Goal: Task Accomplishment & Management: Complete application form

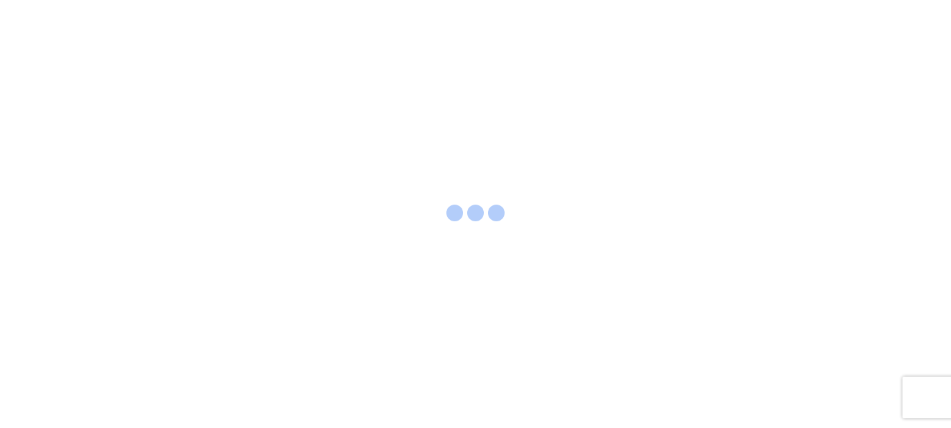
select select "FULL"
select select "LBS"
select select "IN"
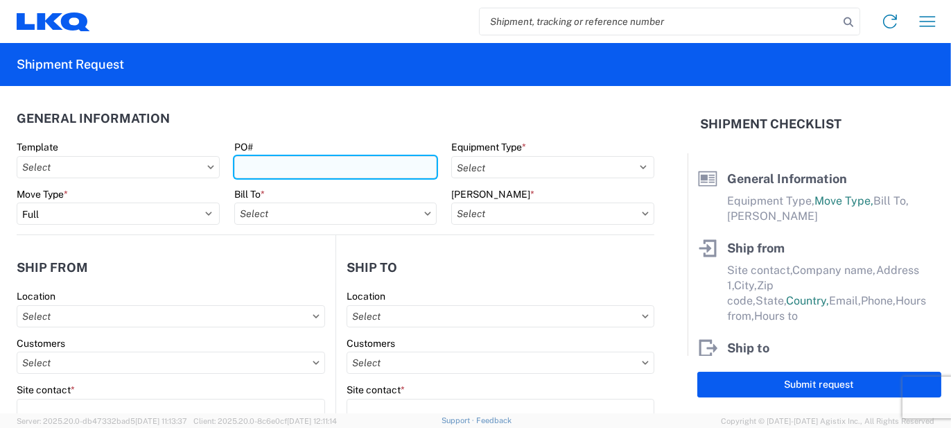
click at [248, 174] on input "PO#" at bounding box center [335, 167] width 203 height 22
type input "KO237953"
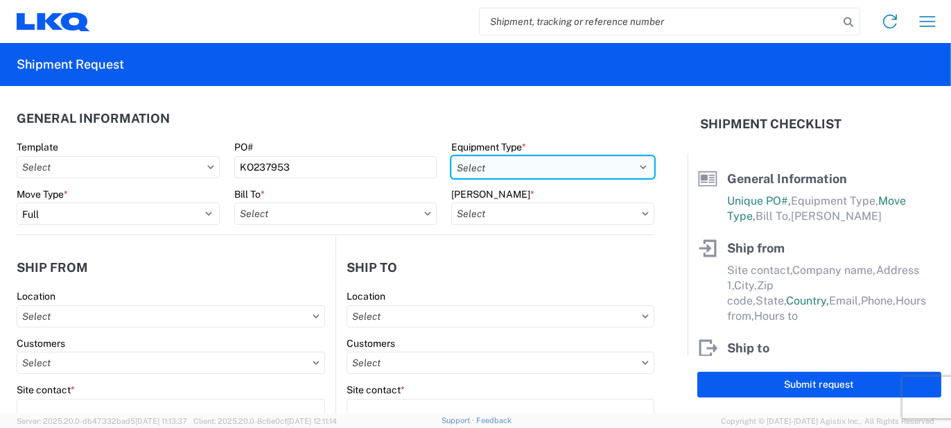
click at [584, 169] on select "Select 53’ Dry Van Flatbed Dropdeck (van) Lowboy (flatbed) Rail" at bounding box center [552, 167] width 203 height 22
select select "STDV"
click at [451, 156] on select "Select 53’ Dry Van Flatbed Dropdeck (van) Lowboy (flatbed) Rail" at bounding box center [552, 167] width 203 height 22
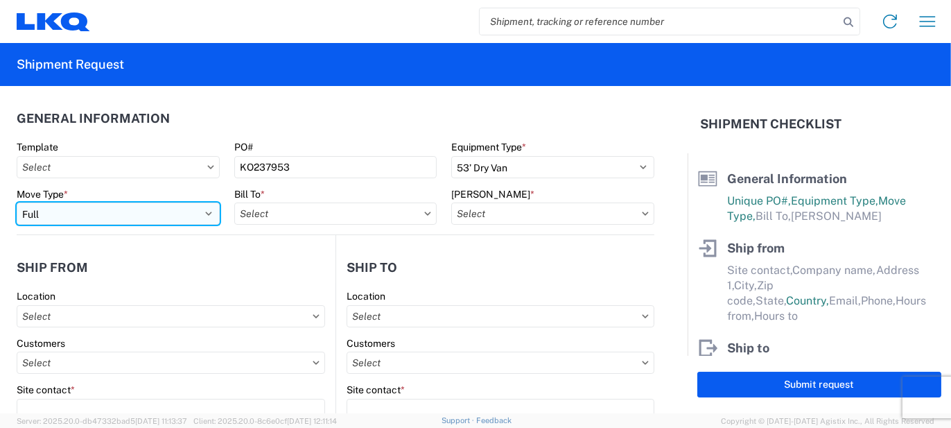
drag, startPoint x: 211, startPoint y: 212, endPoint x: 189, endPoint y: 218, distance: 23.5
click at [211, 212] on select "Select Full Partial TL" at bounding box center [118, 213] width 203 height 22
select select "PARTIAL_TL"
click at [17, 202] on select "Select Full Partial TL" at bounding box center [118, 213] width 203 height 22
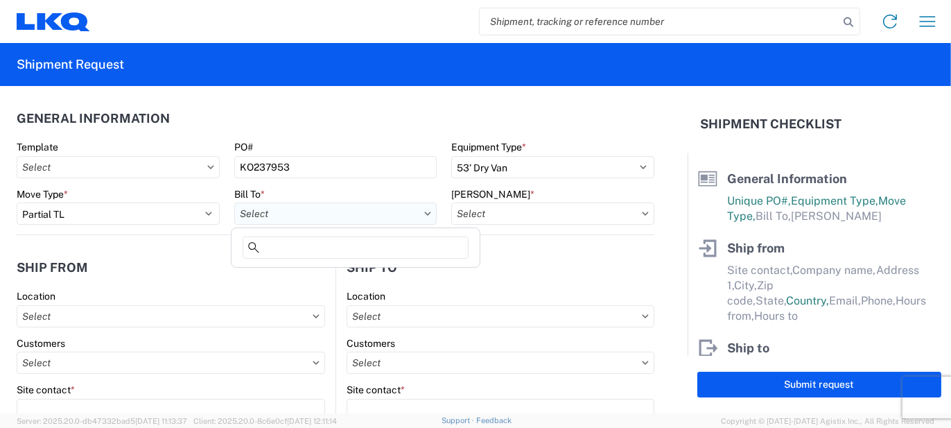
click at [287, 215] on input "text" at bounding box center [335, 213] width 203 height 22
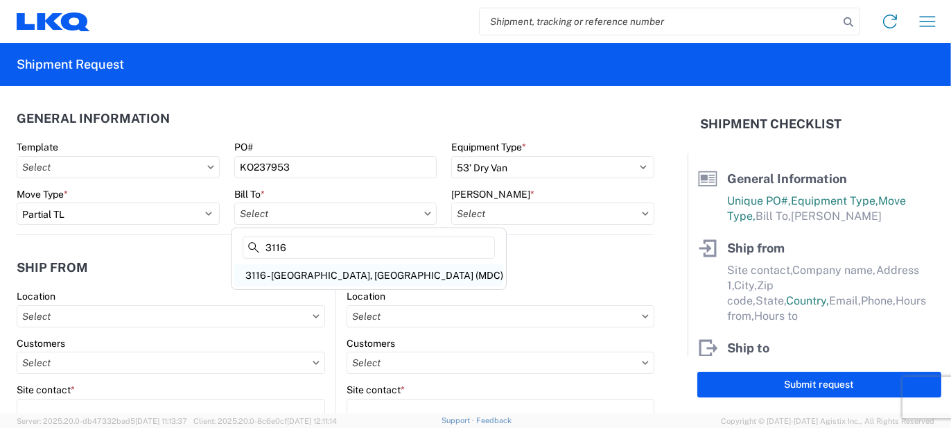
type input "3116"
click at [311, 273] on div "3116 - [GEOGRAPHIC_DATA], [GEOGRAPHIC_DATA] (MDC)" at bounding box center [368, 275] width 269 height 22
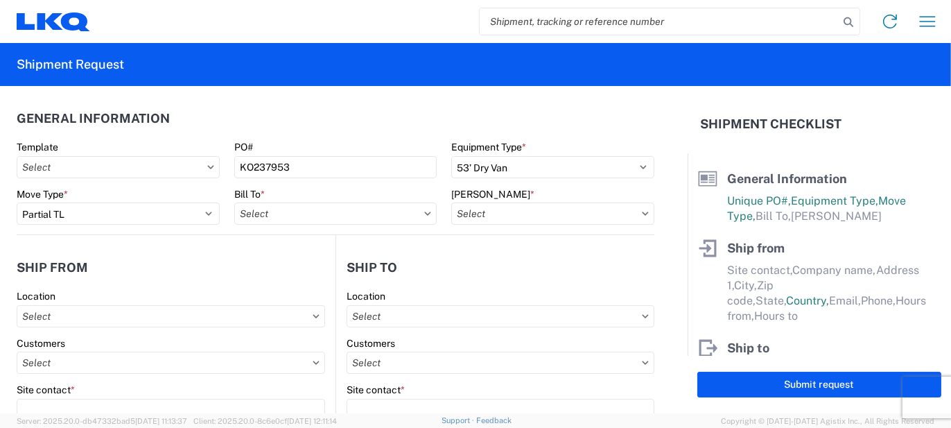
type input "3116 - [GEOGRAPHIC_DATA], [GEOGRAPHIC_DATA] (MDC)"
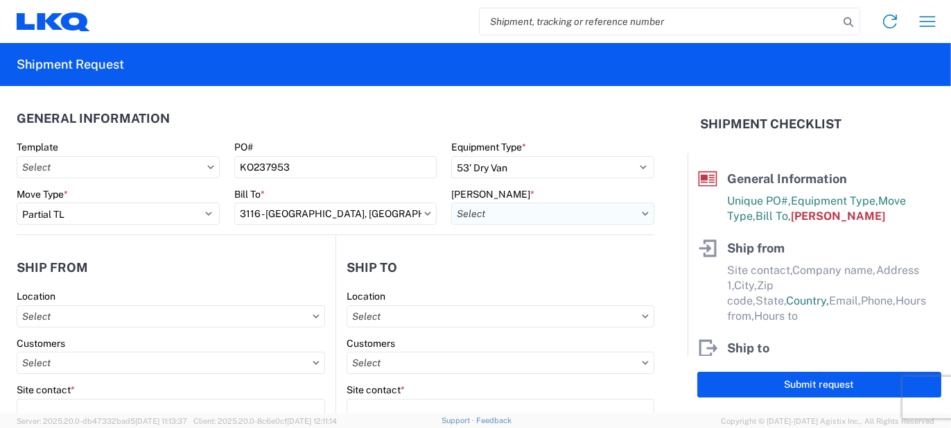
click at [482, 218] on input "text" at bounding box center [552, 213] width 203 height 22
click at [498, 257] on input at bounding box center [569, 247] width 226 height 22
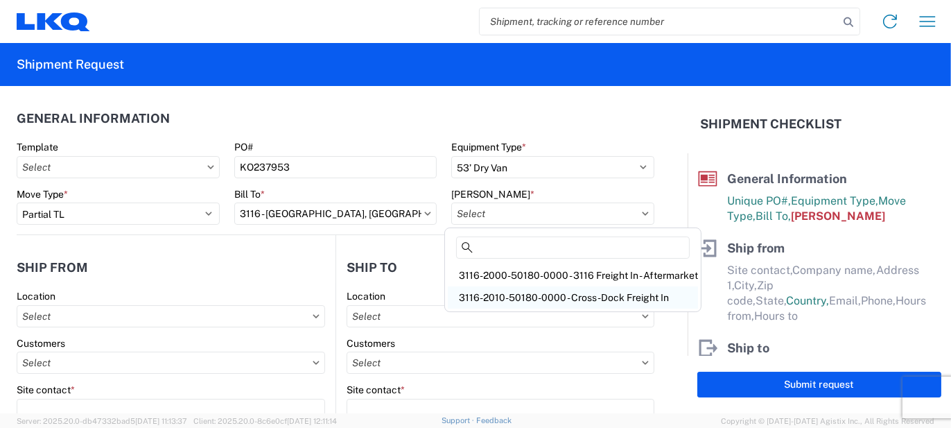
click at [534, 297] on div "3116-2010-50180-0000 - Cross-Dock Freight In" at bounding box center [573, 297] width 250 height 22
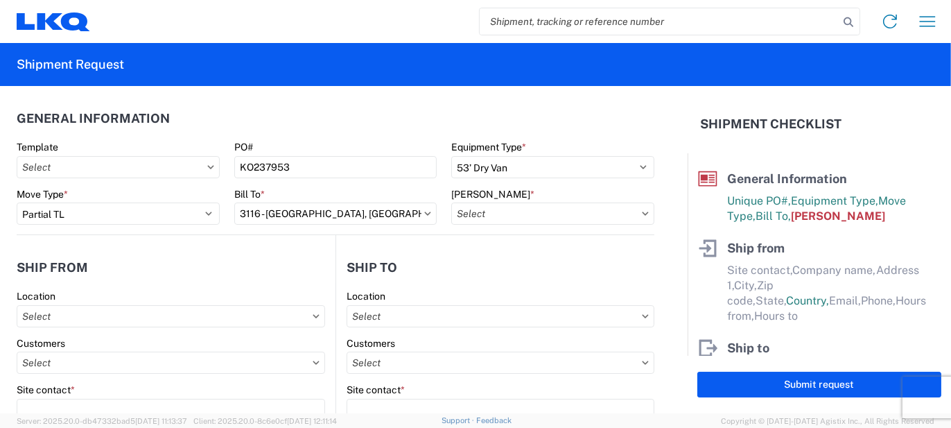
type input "3116-2010-50180-0000 - Cross-Dock Freight In"
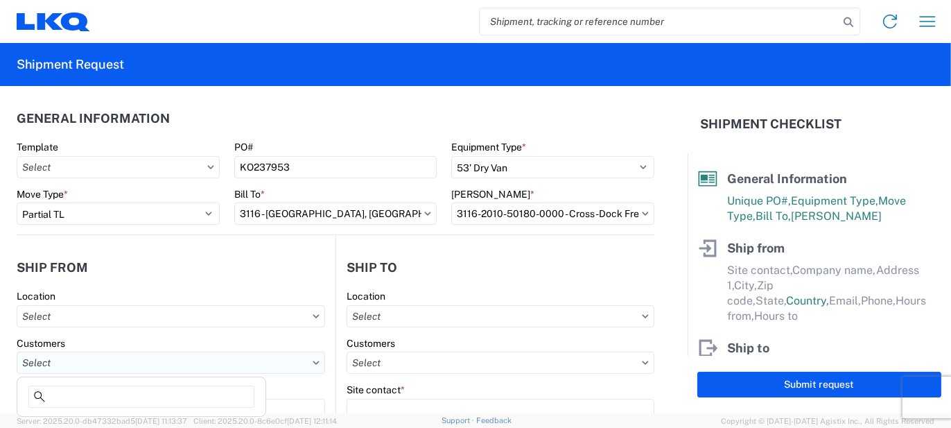
click at [263, 354] on input "text" at bounding box center [171, 362] width 309 height 22
type input "m"
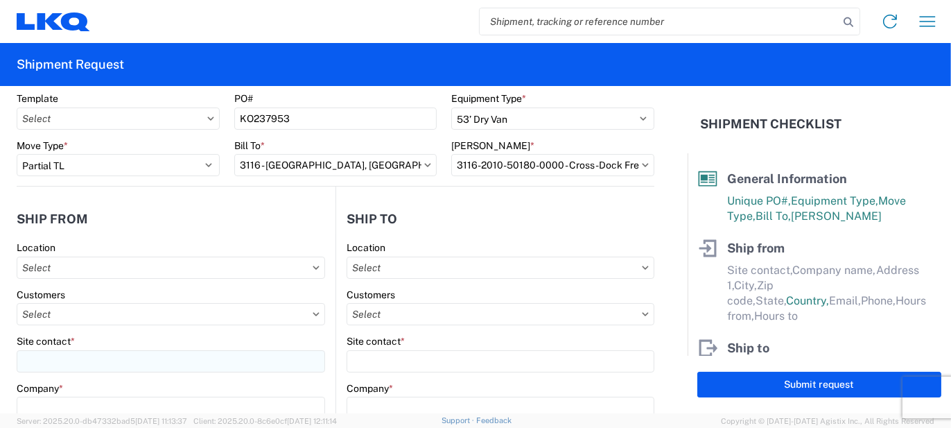
scroll to position [139, 0]
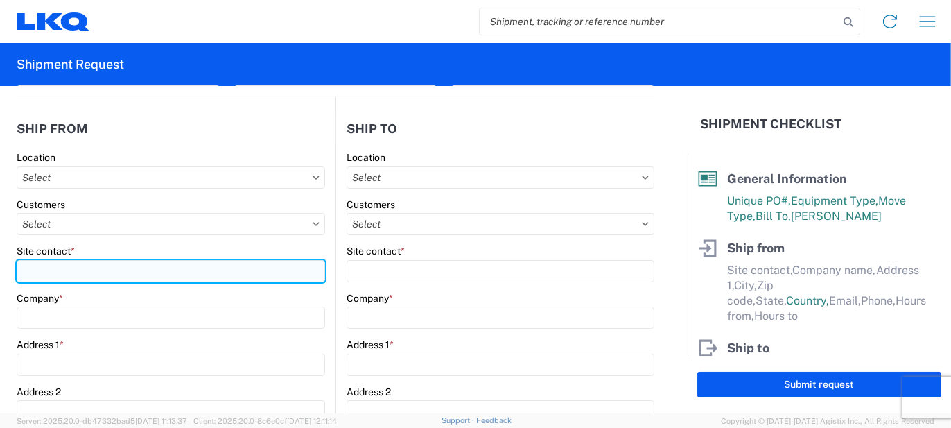
click at [180, 277] on input "Site contact *" at bounding box center [171, 271] width 309 height 22
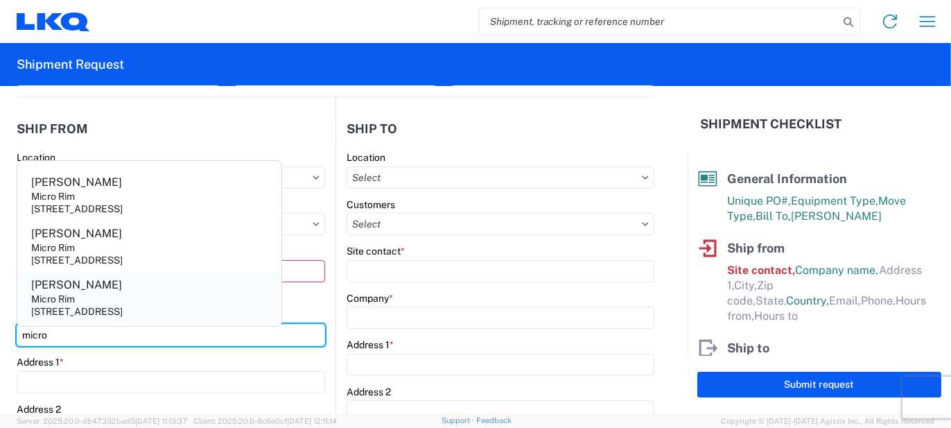
type input "micro"
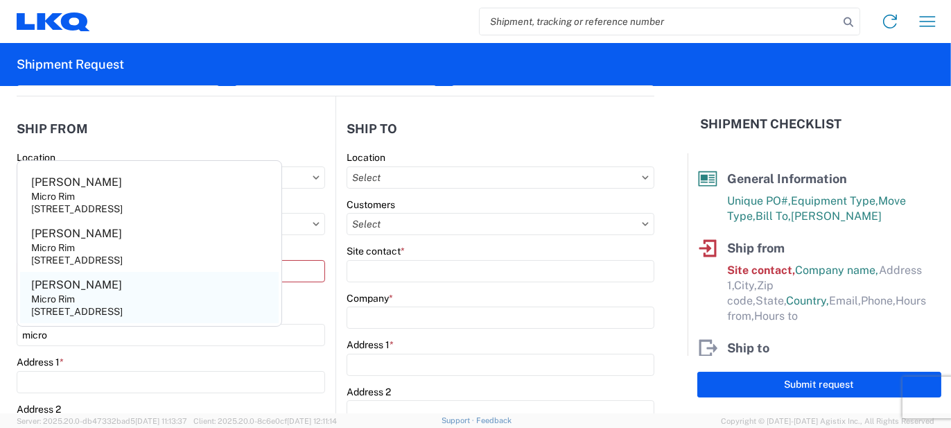
click at [173, 280] on agx-address-suggestion-item "[PERSON_NAME] Micro Rim [STREET_ADDRESS]" at bounding box center [149, 297] width 259 height 51
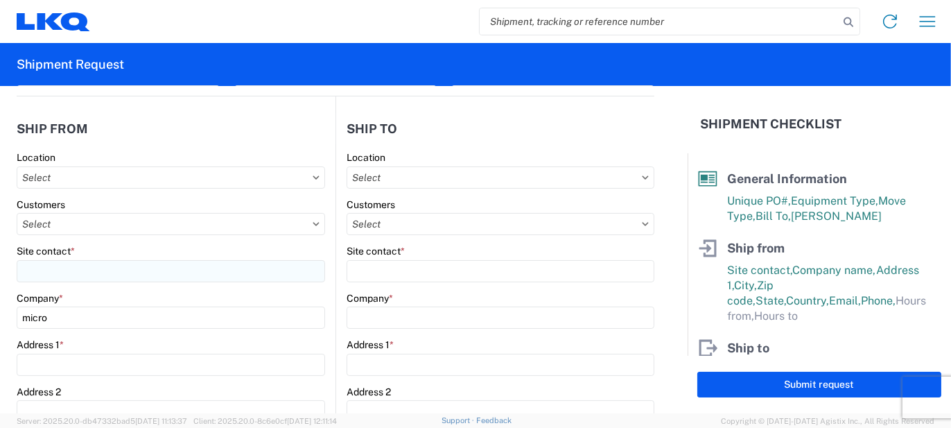
type input "[PERSON_NAME]"
type input "Micro Rim"
type input "12800 E. 10 Mile"
type input "[PERSON_NAME]"
type input "48089"
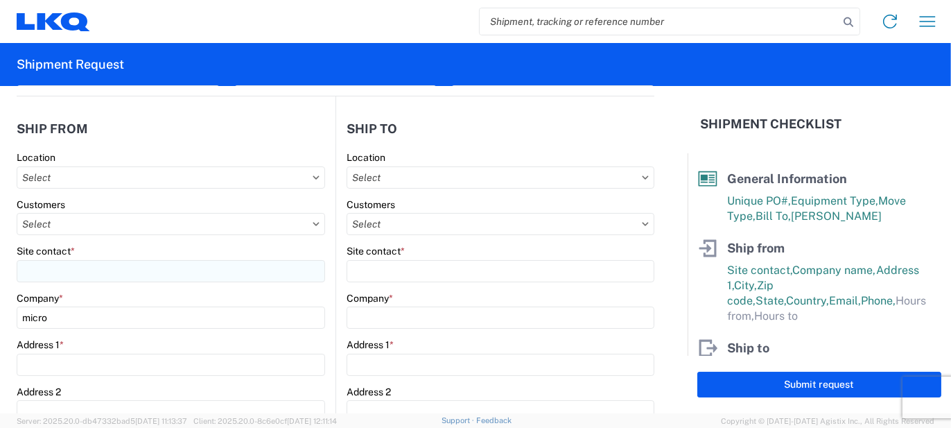
select select "MI"
select select "US"
type input "[EMAIL_ADDRESS][DOMAIN_NAME]"
type input "[PHONE_NUMBER]"
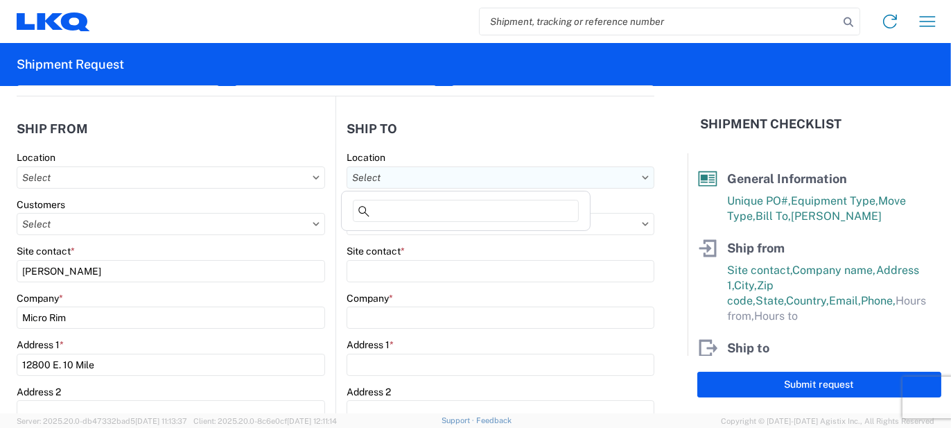
click at [494, 173] on input "text" at bounding box center [501, 177] width 308 height 22
type input "3032"
click at [434, 239] on div "3032 - [GEOGRAPHIC_DATA] [GEOGRAPHIC_DATA]" at bounding box center [466, 238] width 243 height 22
type input "3032 - [GEOGRAPHIC_DATA] [GEOGRAPHIC_DATA]"
type input "LKQ Corporation"
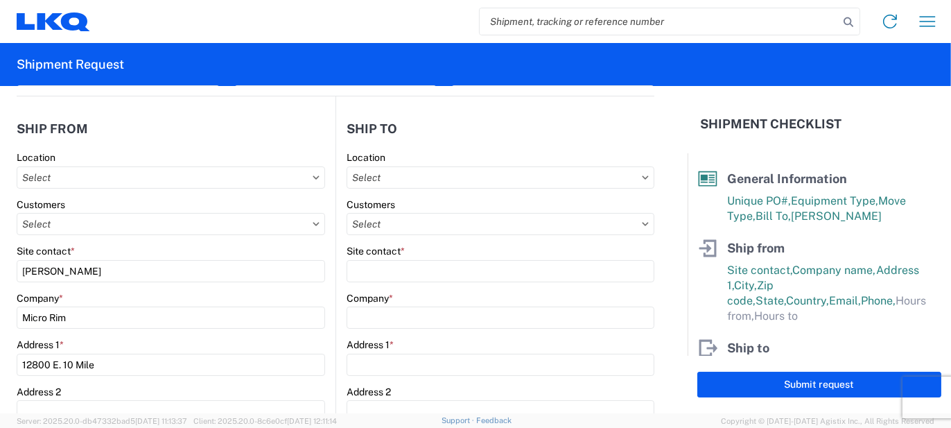
type input "[STREET_ADDRESS]"
type input "[PERSON_NAME]"
type input "98390"
select select "US"
type input "[PHONE_NUMBER]"
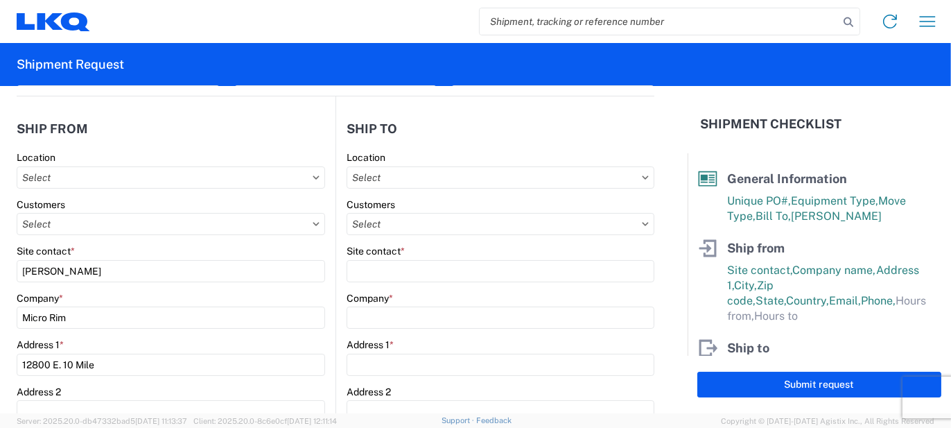
type input "00:00"
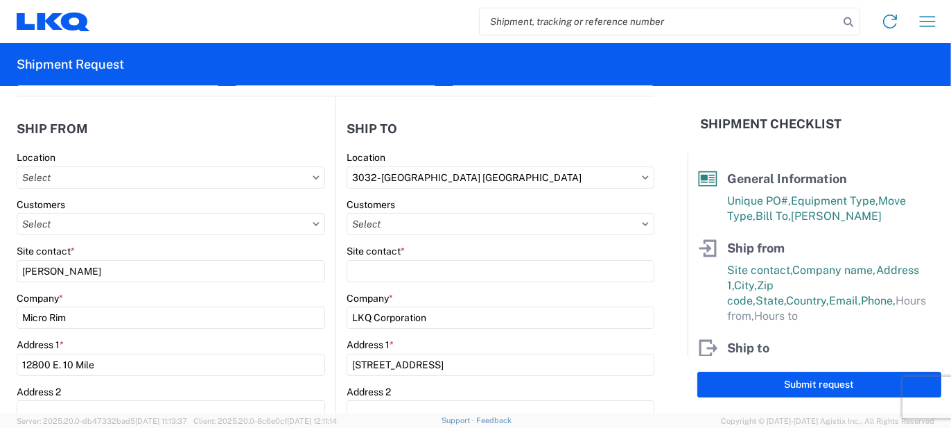
select select "WA"
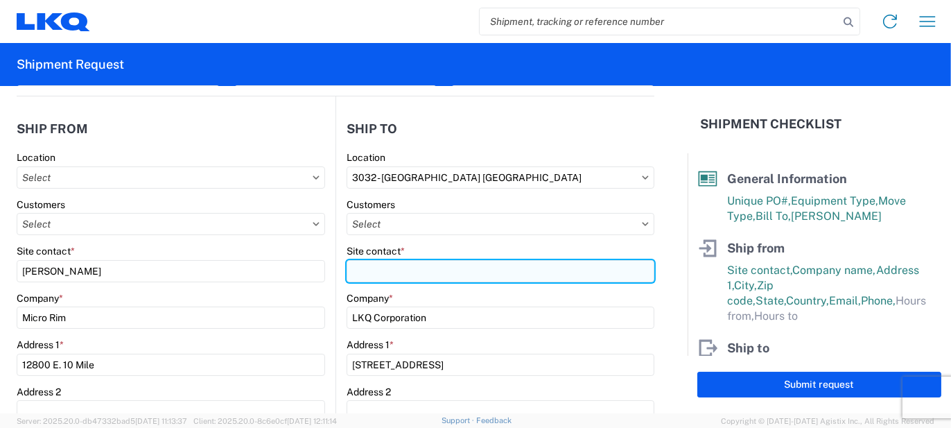
click at [413, 268] on input "Site contact *" at bounding box center [501, 271] width 308 height 22
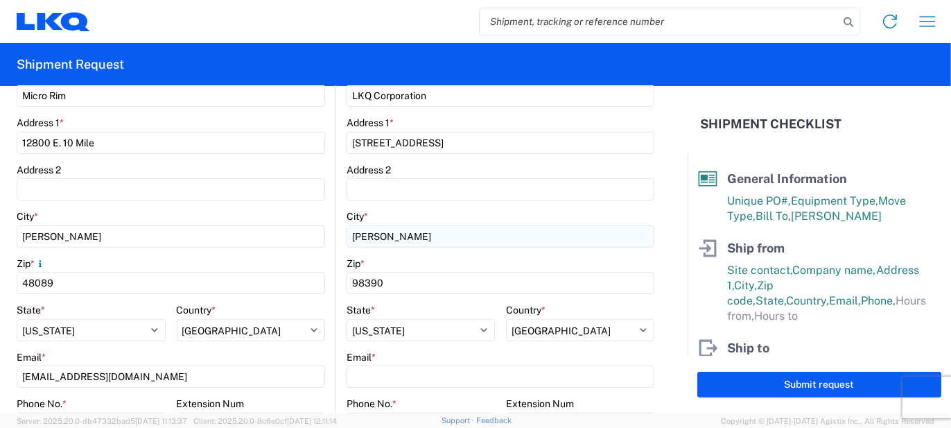
scroll to position [416, 0]
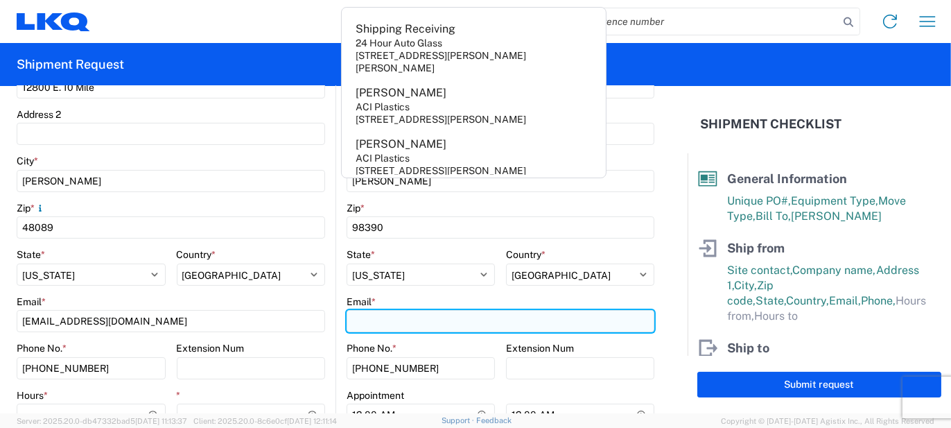
click at [385, 315] on input "Email *" at bounding box center [501, 321] width 308 height 22
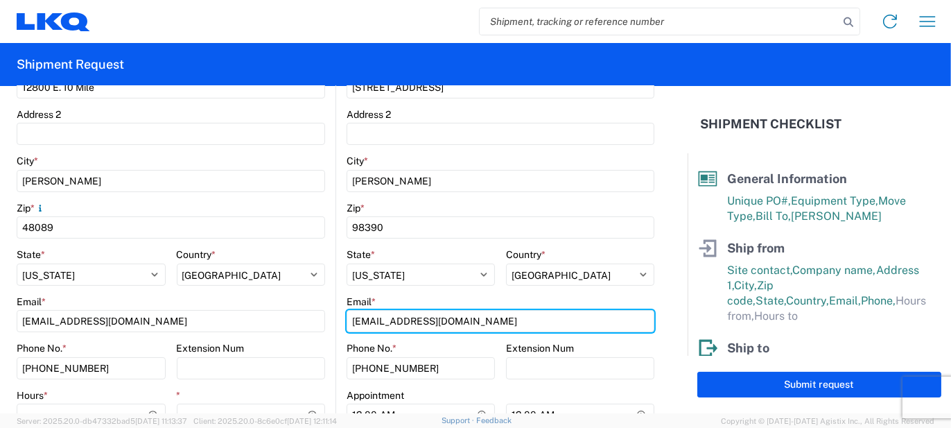
type input "[EMAIL_ADDRESS][DOMAIN_NAME]"
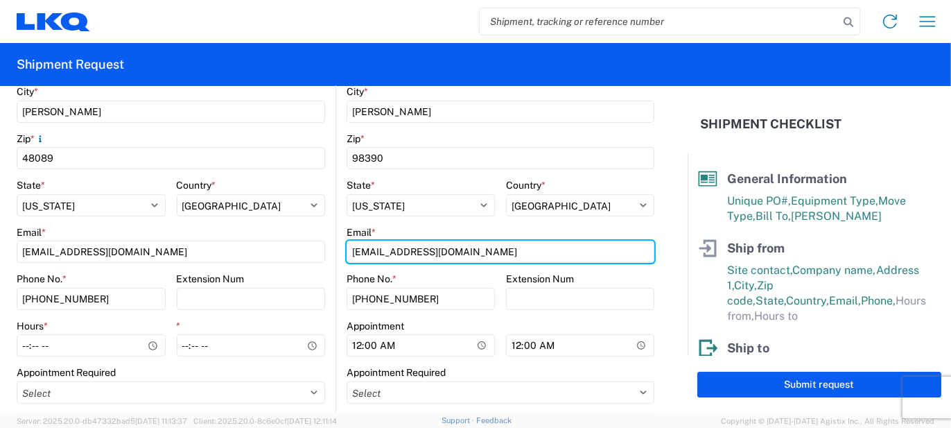
scroll to position [555, 0]
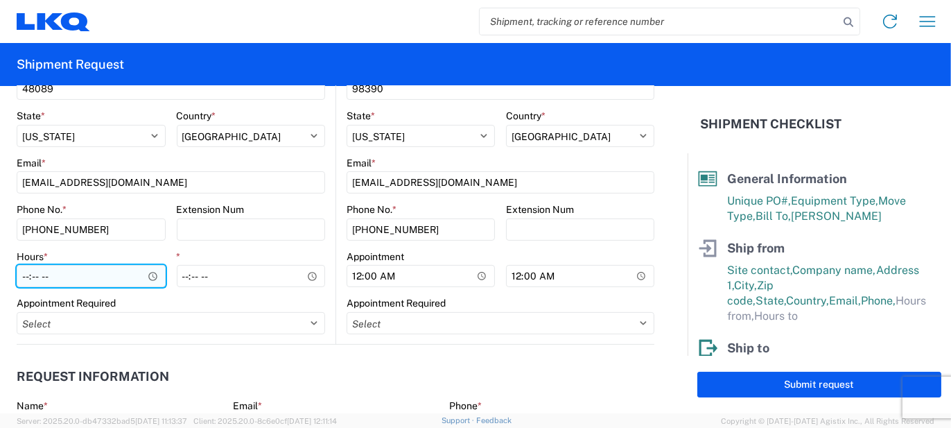
click at [127, 276] on input "Hours *" at bounding box center [91, 276] width 149 height 22
type input "07:00"
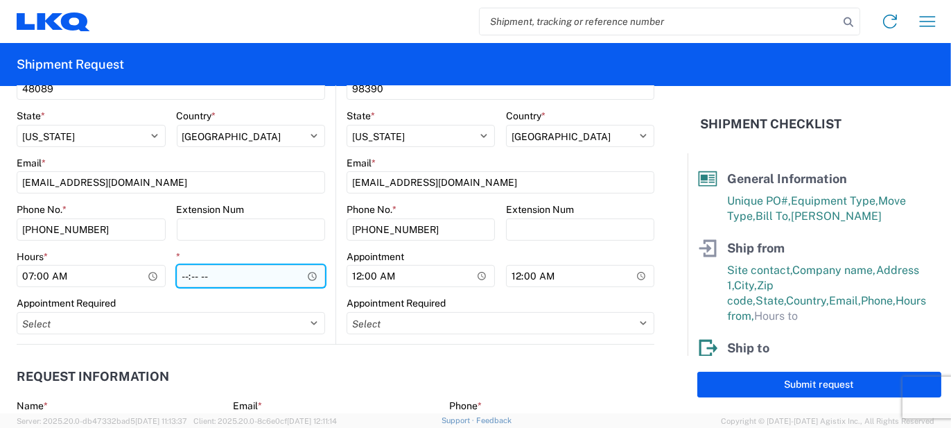
click at [184, 271] on input "*" at bounding box center [251, 276] width 149 height 22
type input "15:30"
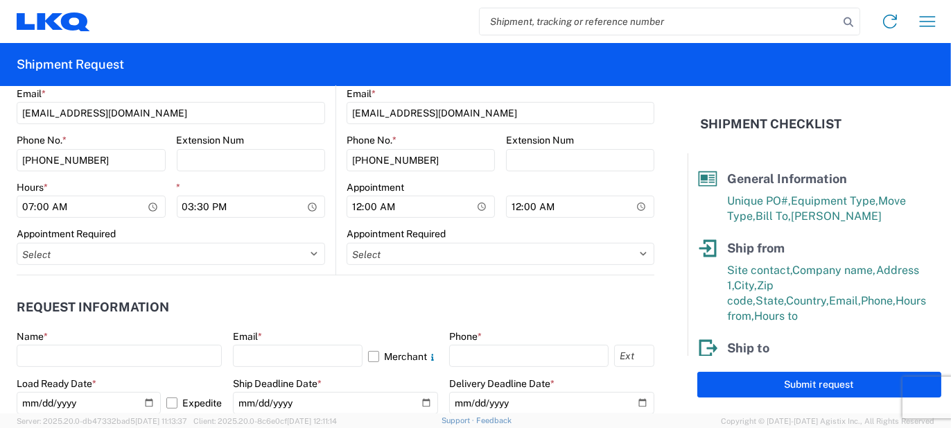
click at [135, 367] on agx-form-control-wrapper-v2 "Name *" at bounding box center [119, 353] width 205 height 47
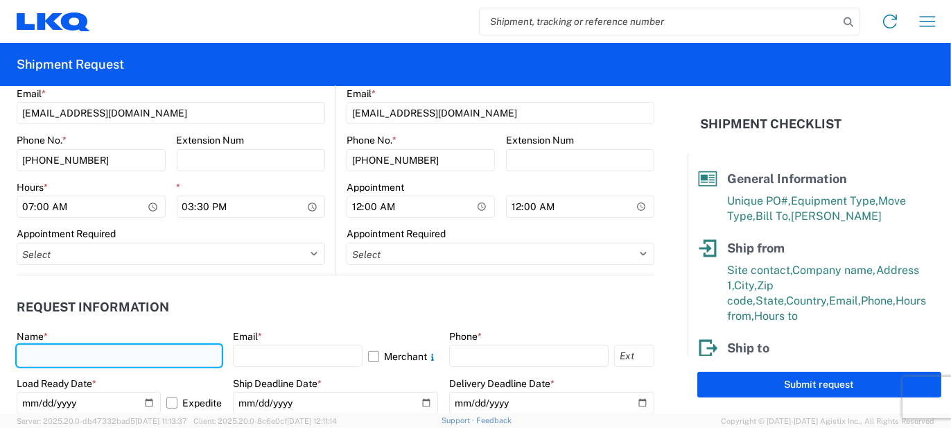
click at [137, 363] on input "text" at bounding box center [119, 356] width 205 height 22
type input "[PERSON_NAME]"
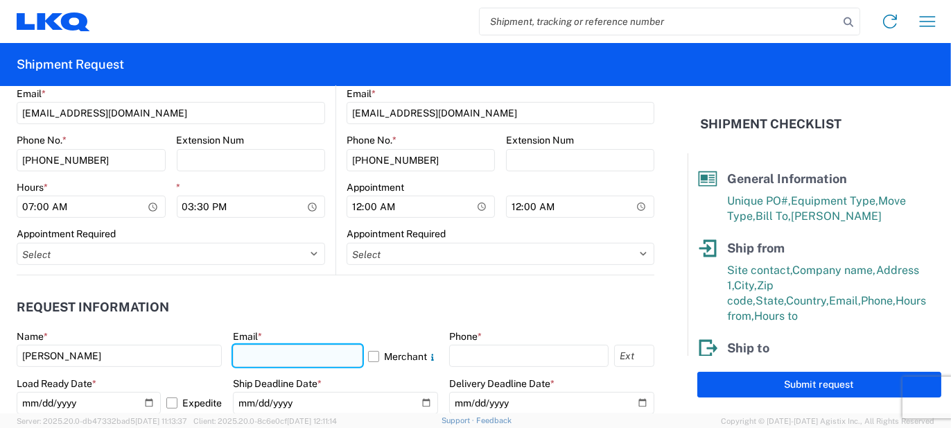
click at [263, 361] on input "text" at bounding box center [298, 356] width 130 height 22
type input "[EMAIL_ADDRESS][PERSON_NAME][DOMAIN_NAME]"
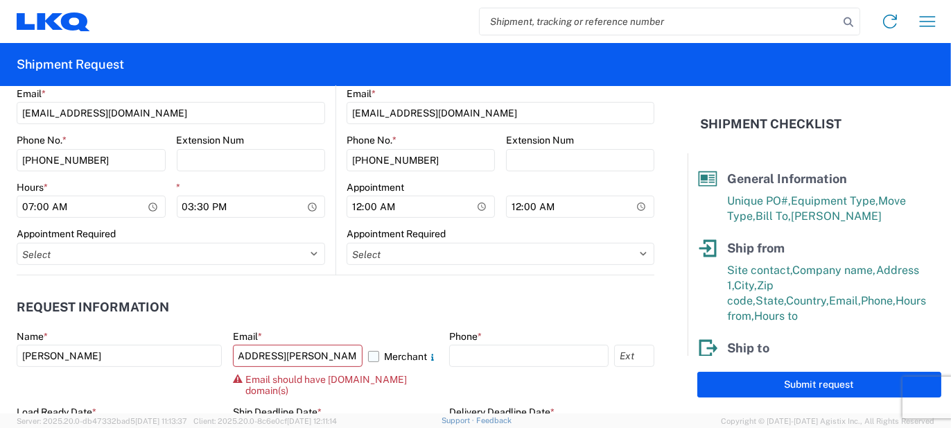
click at [387, 351] on label "Merchant" at bounding box center [403, 356] width 70 height 22
click at [0, 0] on input "Merchant" at bounding box center [0, 0] width 0 height 0
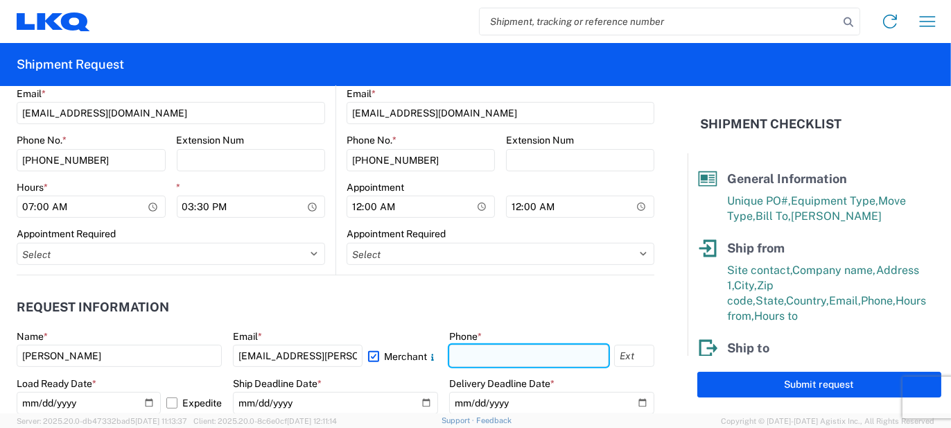
click at [479, 355] on input "text" at bounding box center [528, 356] width 159 height 22
click at [511, 359] on input "[PHONE_NUMBER]" at bounding box center [528, 356] width 159 height 22
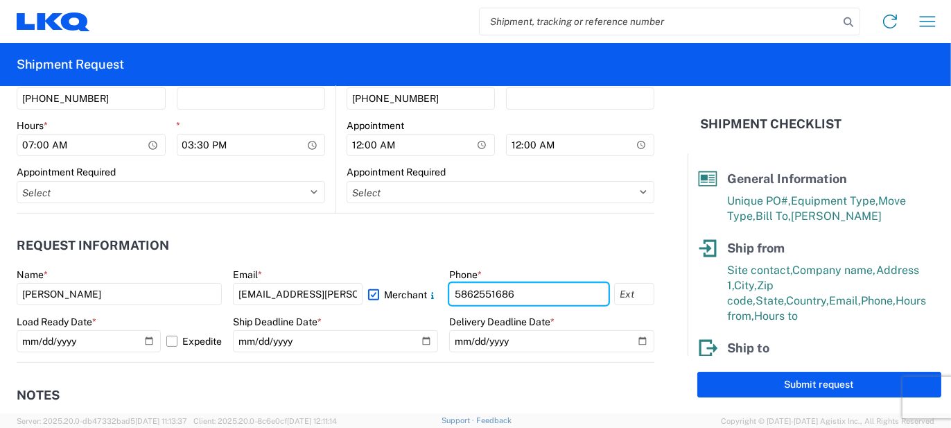
scroll to position [763, 0]
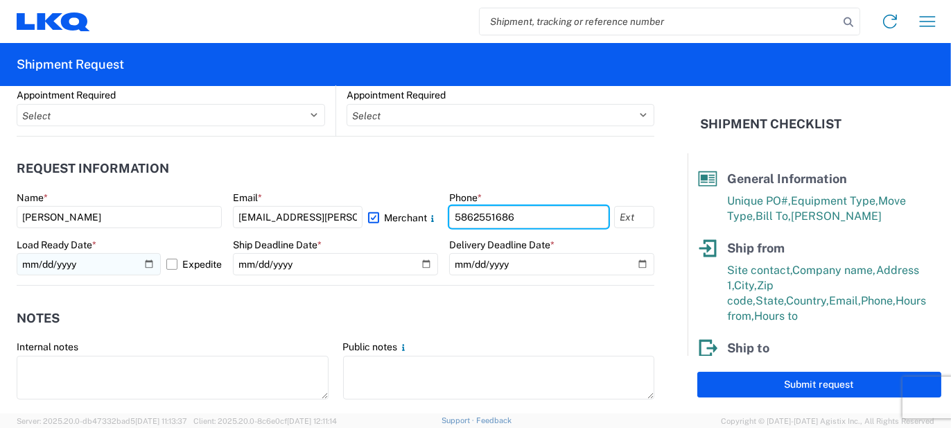
type input "5862551686"
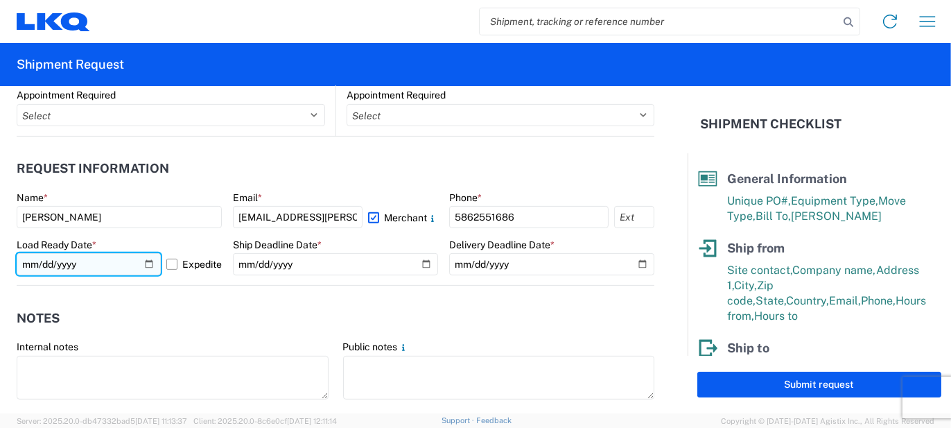
click at [138, 263] on input "[DATE]" at bounding box center [89, 264] width 144 height 22
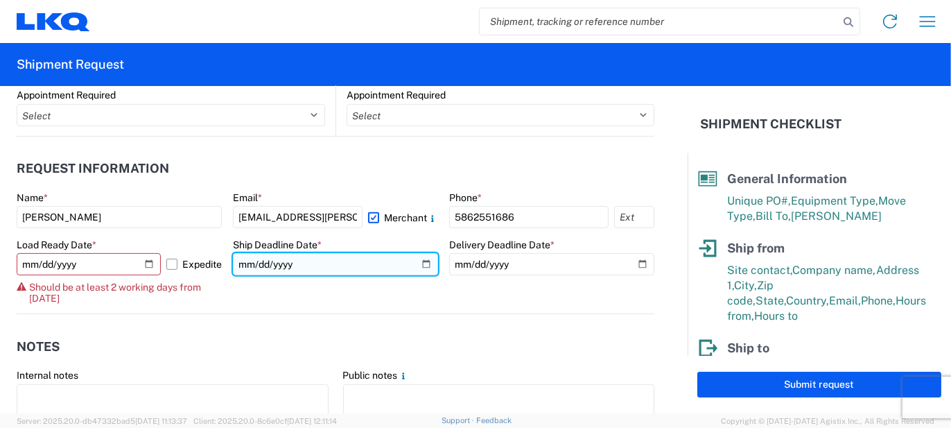
click at [420, 265] on input "date" at bounding box center [335, 264] width 205 height 22
type input "[DATE]"
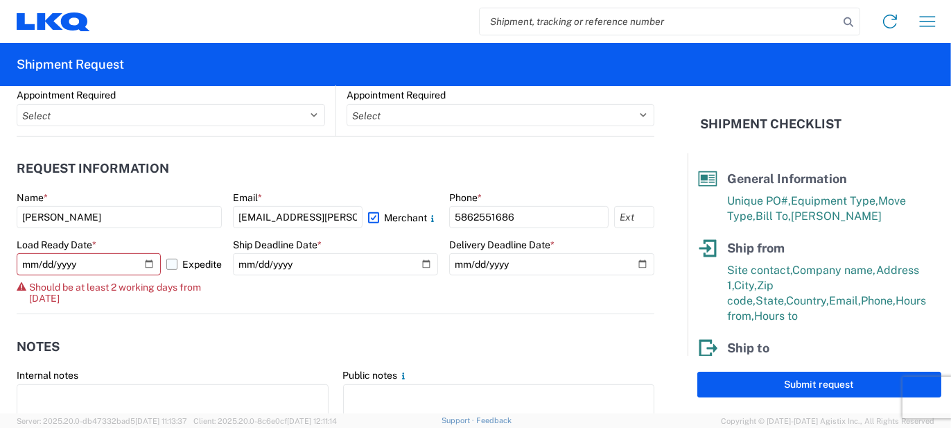
click at [172, 270] on label "Expedite" at bounding box center [193, 264] width 55 height 22
click at [0, 0] on input "Expedite" at bounding box center [0, 0] width 0 height 0
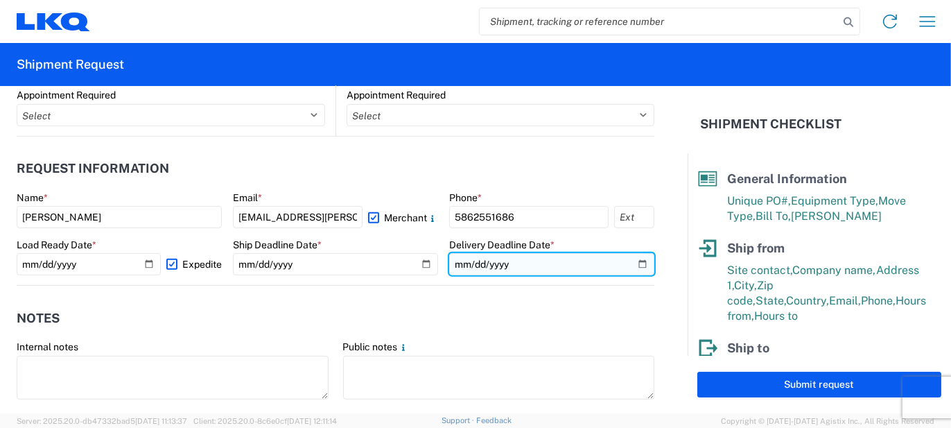
click at [635, 266] on input "date" at bounding box center [551, 264] width 205 height 22
type input "[DATE]"
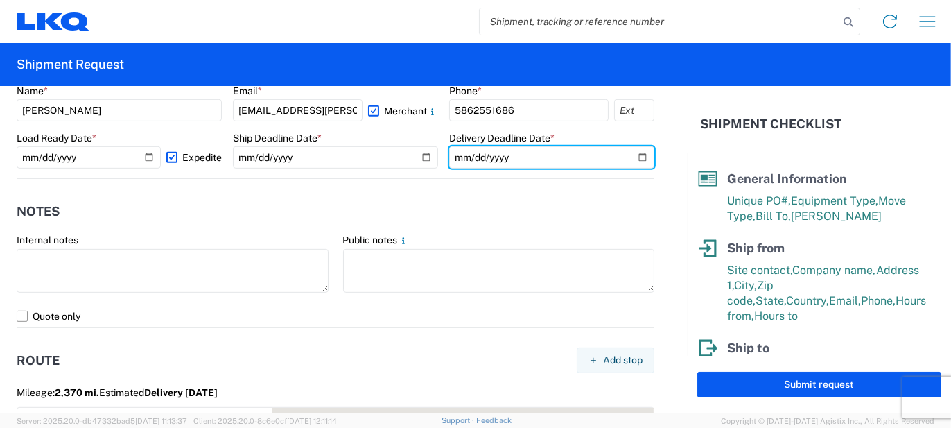
scroll to position [901, 0]
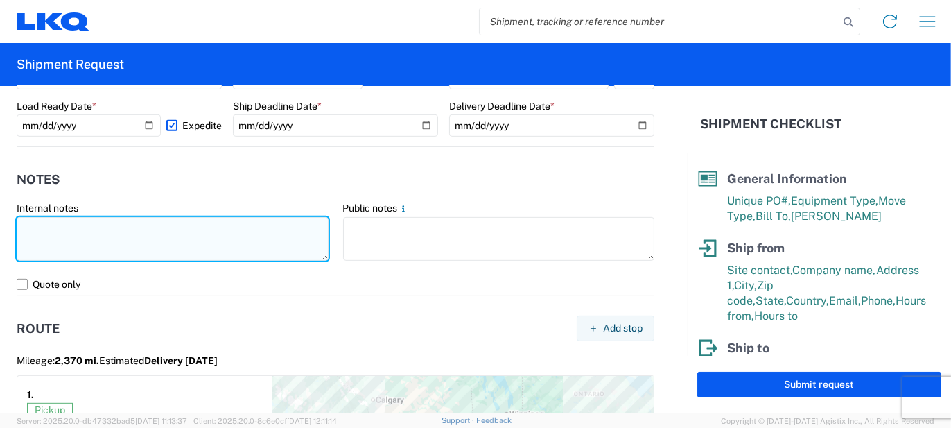
click at [156, 251] on textarea at bounding box center [173, 239] width 312 height 44
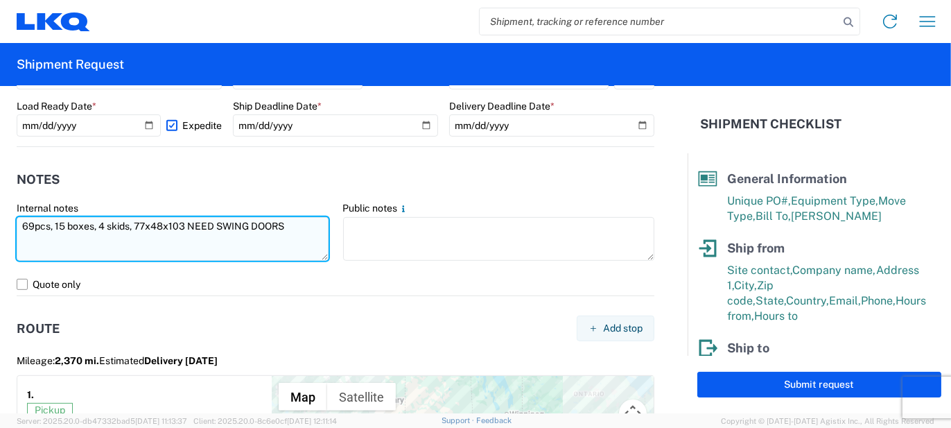
type textarea "69pcs, 15 boxes, 4 skids, 77x48x103 NEED SWING DOORS"
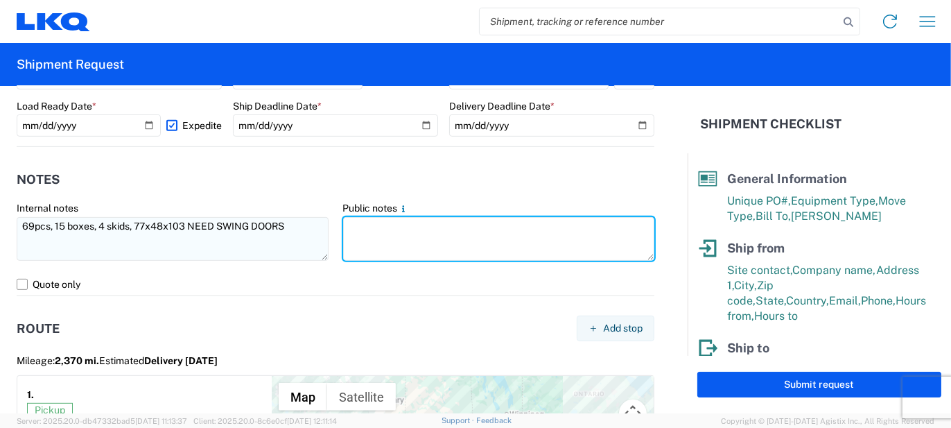
paste textarea "69pcs, 15 boxes, 4 skids, 77x48x103 NEED SWING DOORS"
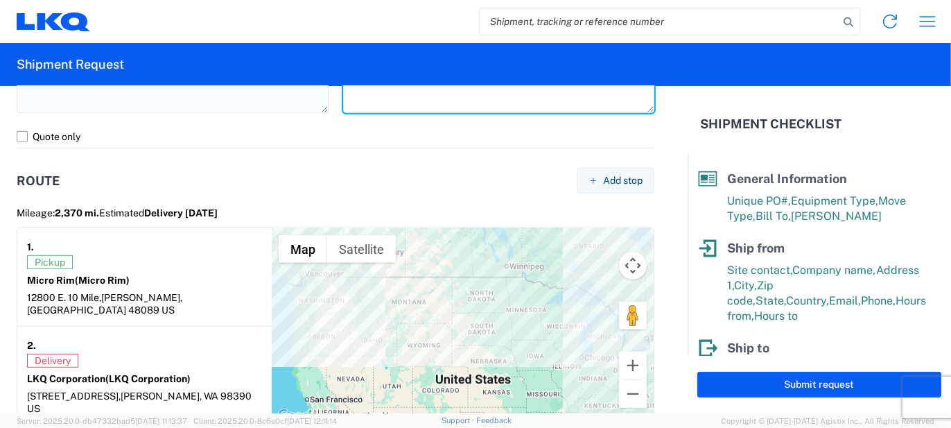
scroll to position [1179, 0]
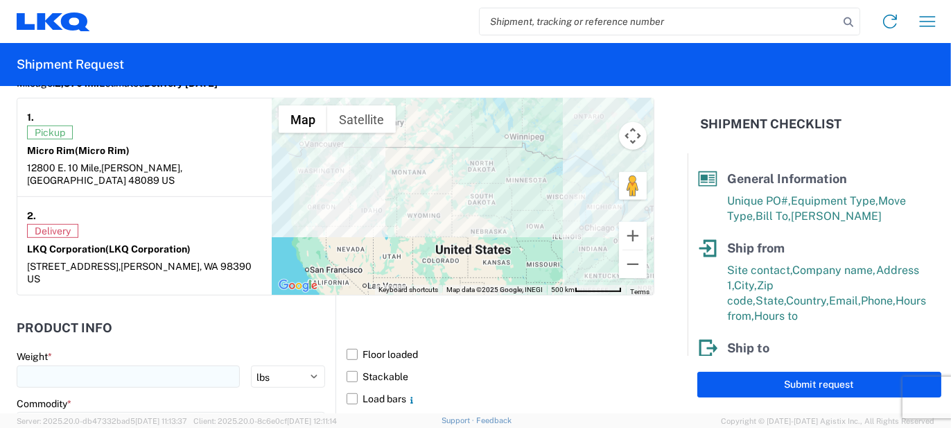
type textarea "69pcs, 15 boxes, 4 skids, 77x48x103 NEED SWING DOORS"
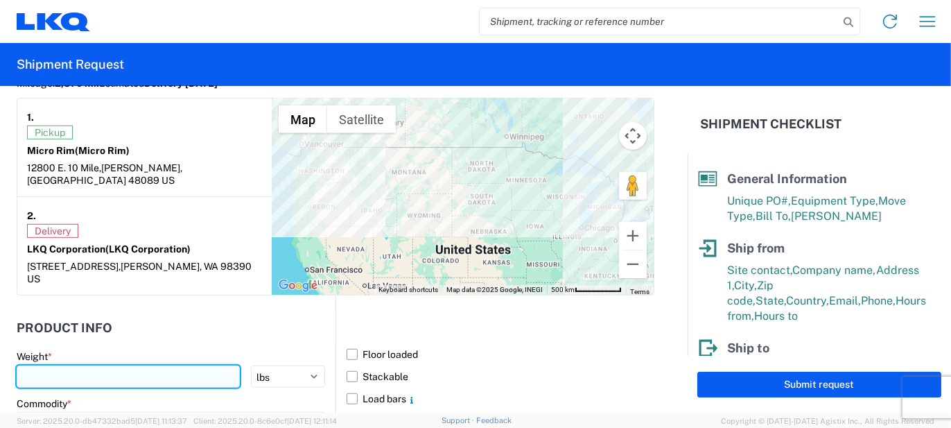
click at [125, 365] on input "number" at bounding box center [128, 376] width 223 height 22
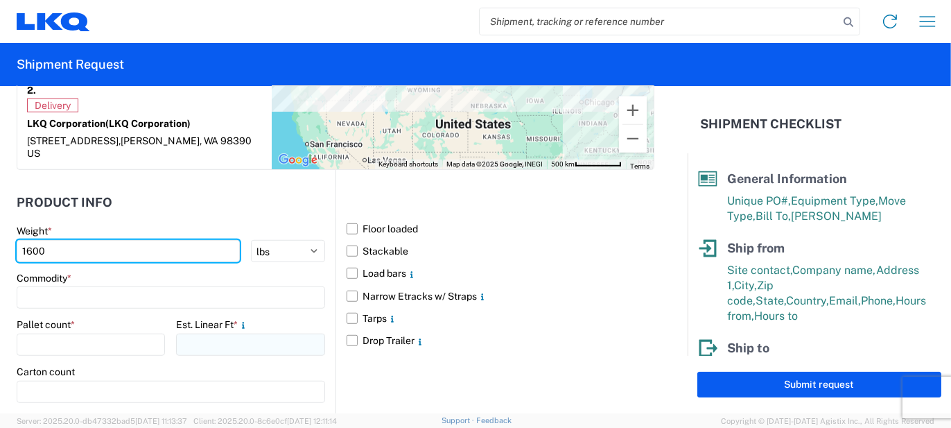
scroll to position [1317, 0]
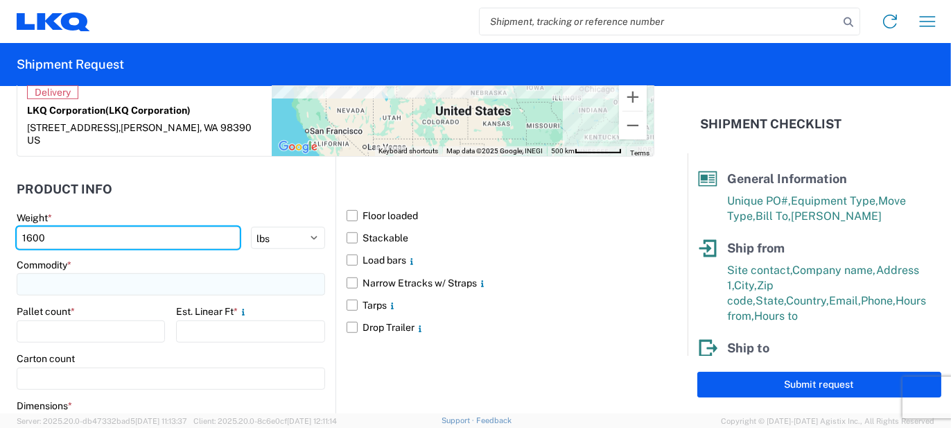
type input "1600"
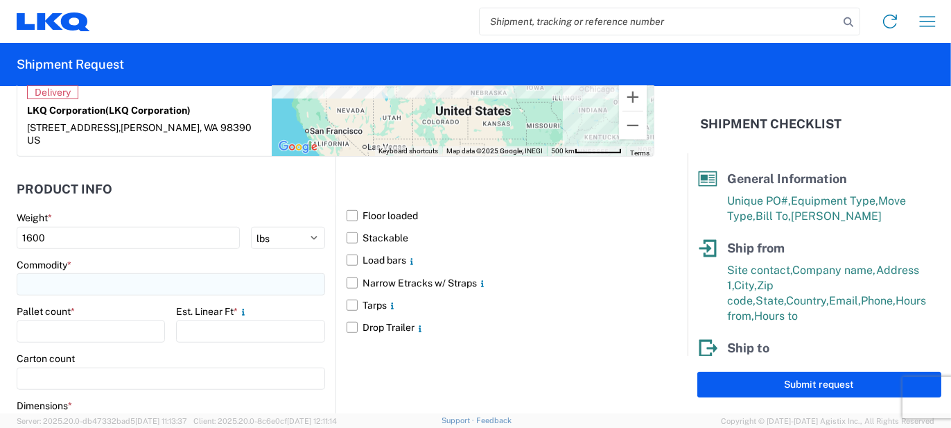
click at [215, 273] on input at bounding box center [171, 284] width 309 height 22
click at [121, 296] on input at bounding box center [141, 291] width 226 height 22
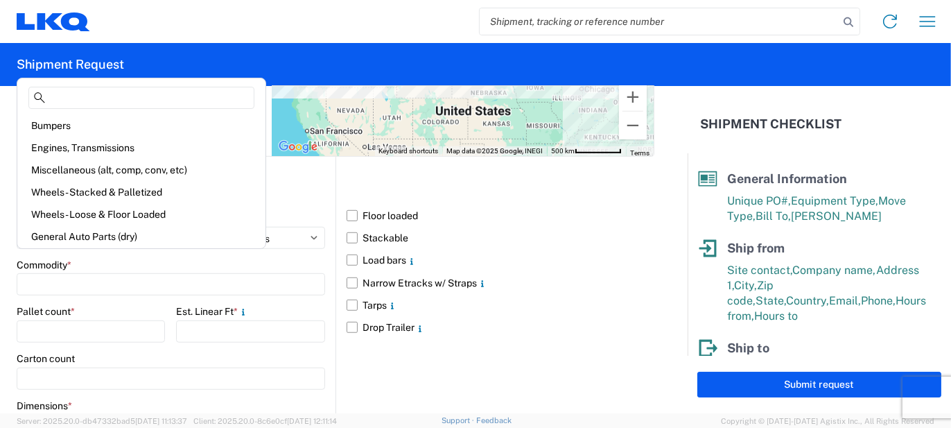
click at [66, 119] on div "Bumpers" at bounding box center [141, 125] width 243 height 22
type input "Bumpers"
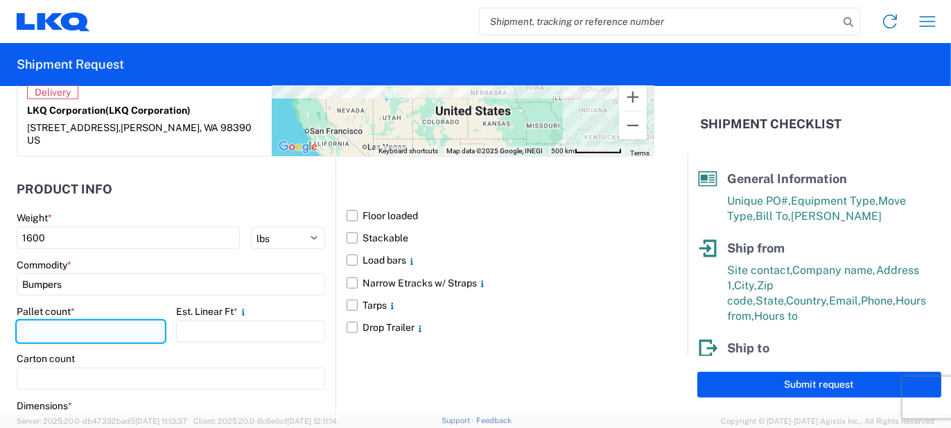
click at [68, 320] on input "number" at bounding box center [91, 331] width 148 height 22
type input "4"
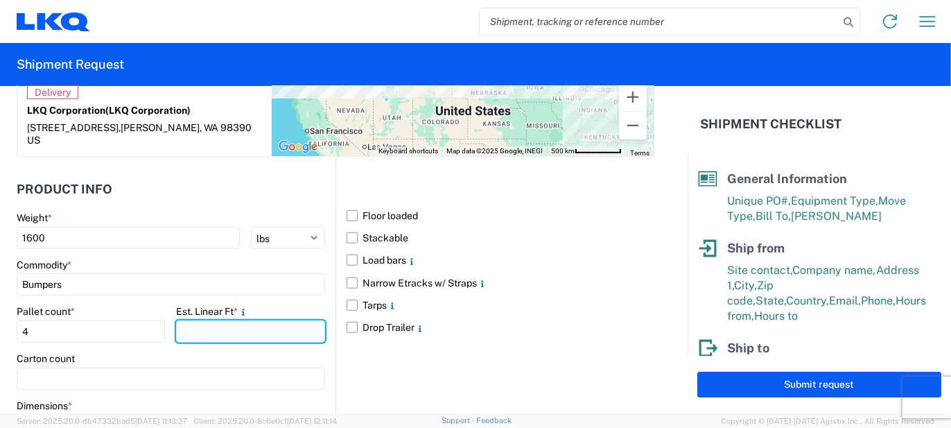
click at [191, 320] on input "number" at bounding box center [250, 331] width 148 height 22
type input "13"
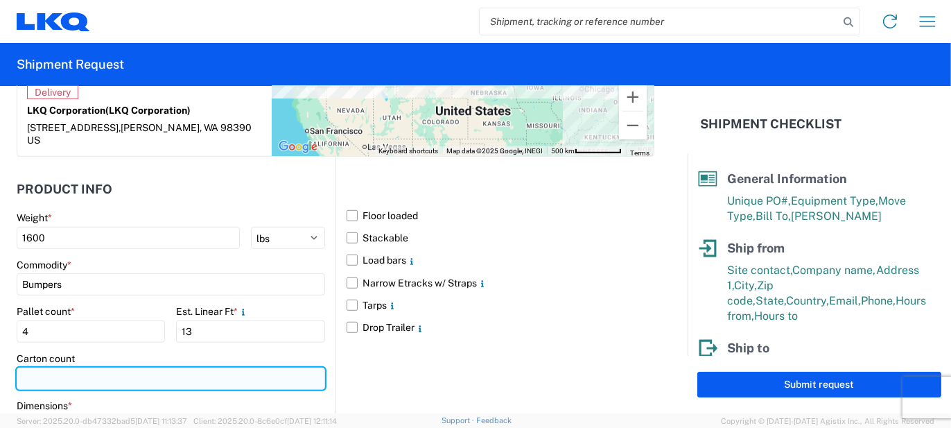
click at [164, 367] on input "number" at bounding box center [171, 378] width 309 height 22
type input "15"
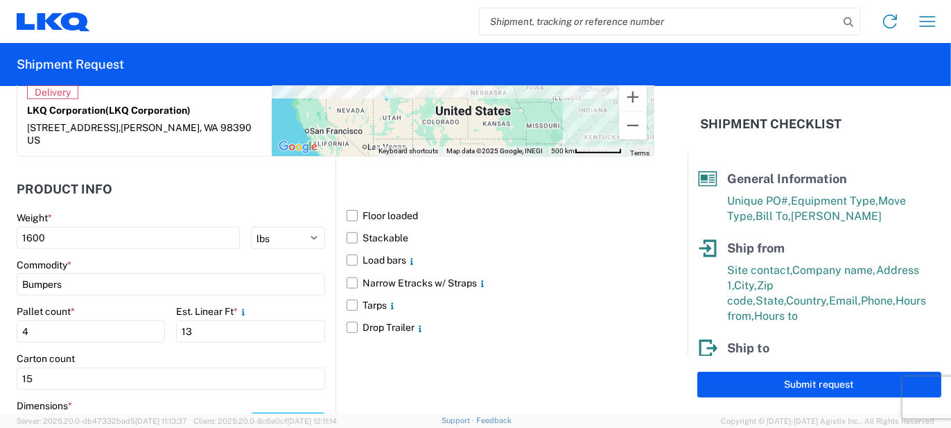
click at [303, 414] on select "ft in cm" at bounding box center [288, 425] width 74 height 22
click at [251, 414] on select "ft in cm" at bounding box center [288, 425] width 74 height 22
click at [55, 414] on input "48" at bounding box center [50, 425] width 67 height 22
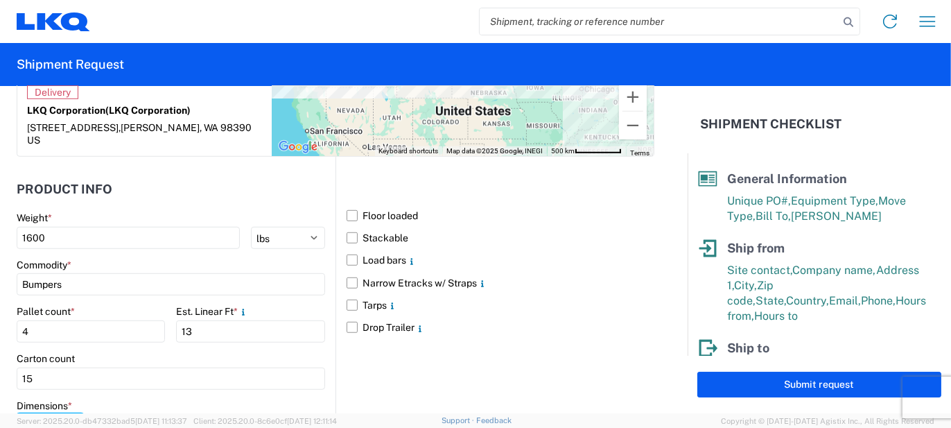
type input "77"
click at [96, 414] on input "8" at bounding box center [128, 425] width 67 height 22
type input "48"
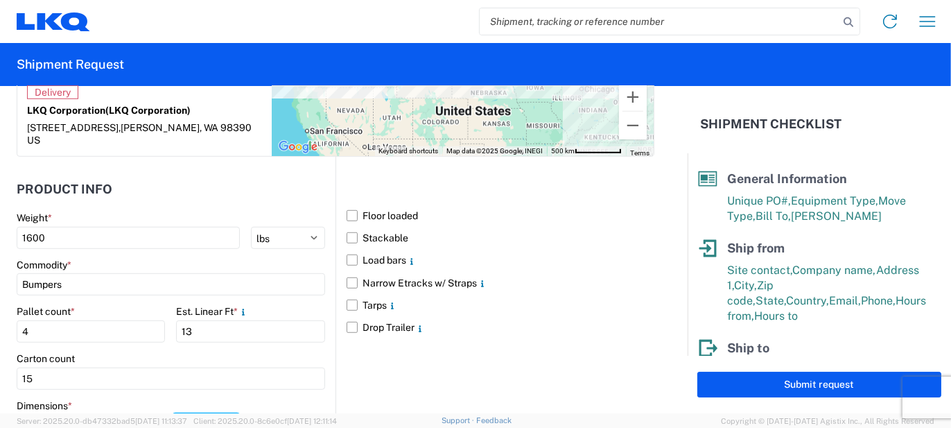
click at [196, 414] on input "8" at bounding box center [206, 425] width 67 height 22
type input "103"
click at [348, 376] on div "Floor loaded Stackable Load bars Narrow Etracks w/ Straps Tarps Drop Trailer" at bounding box center [495, 337] width 319 height 361
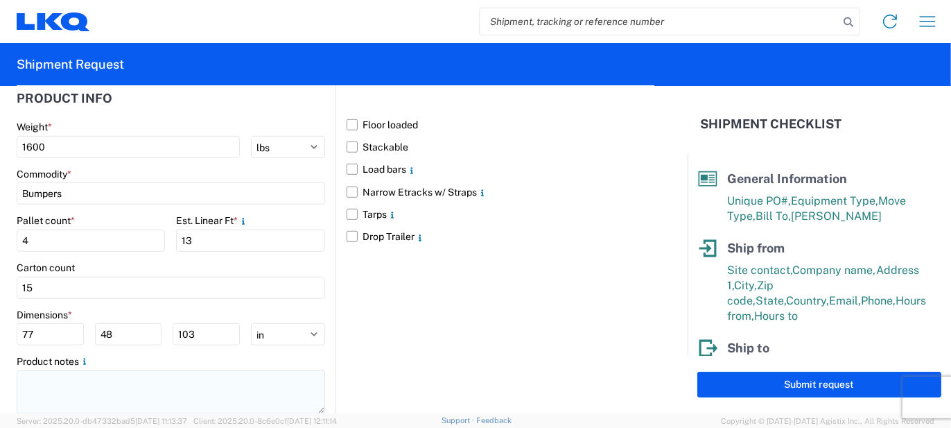
scroll to position [1415, 0]
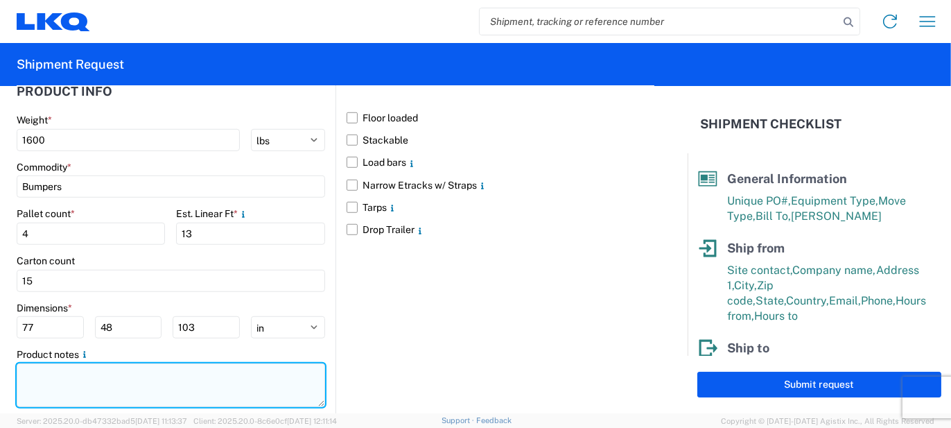
drag, startPoint x: 215, startPoint y: 345, endPoint x: 208, endPoint y: 352, distance: 10.3
click at [213, 363] on textarea at bounding box center [171, 385] width 309 height 44
click at [208, 363] on textarea at bounding box center [171, 385] width 309 height 44
paste textarea "69pcs, 15 boxes, 4 skids, 77x48x103 NEED SWING DOORS"
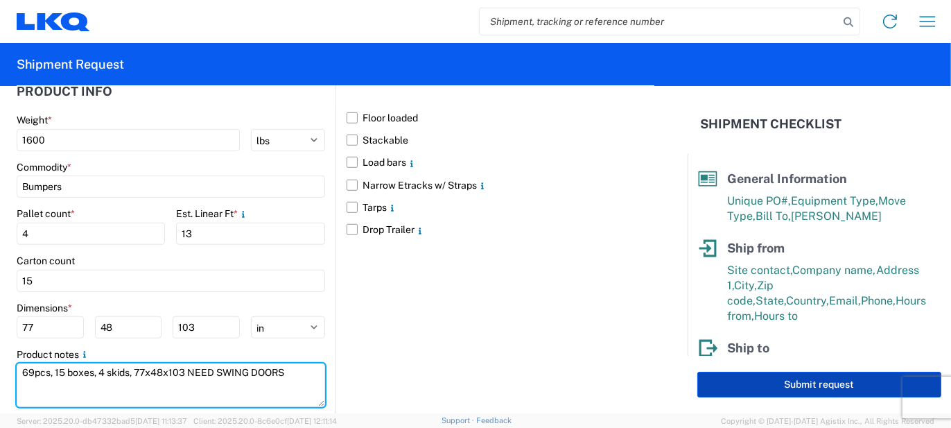
type textarea "69pcs, 15 boxes, 4 skids, 77x48x103 NEED SWING DOORS"
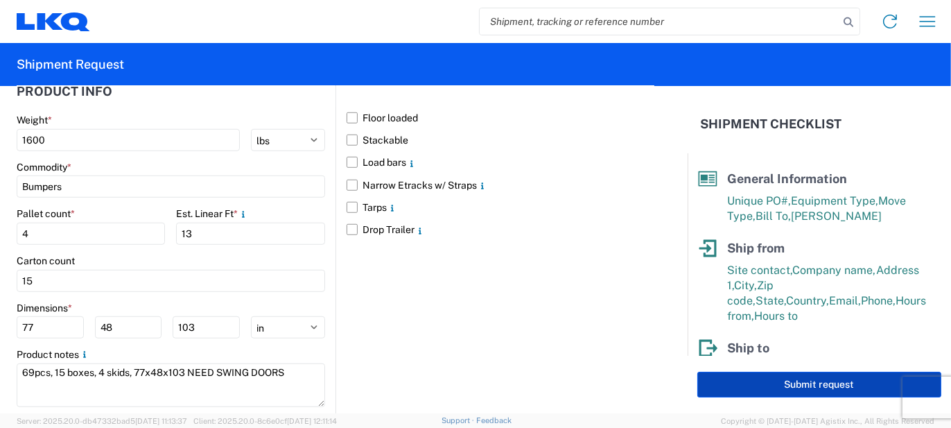
click at [727, 384] on button "Submit request" at bounding box center [819, 385] width 244 height 26
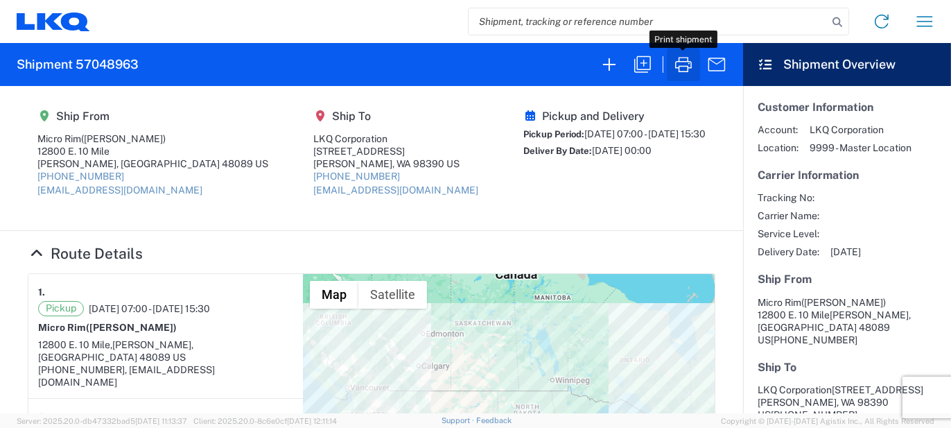
click at [685, 69] on icon "button" at bounding box center [683, 64] width 22 height 22
